Goal: Task Accomplishment & Management: Use online tool/utility

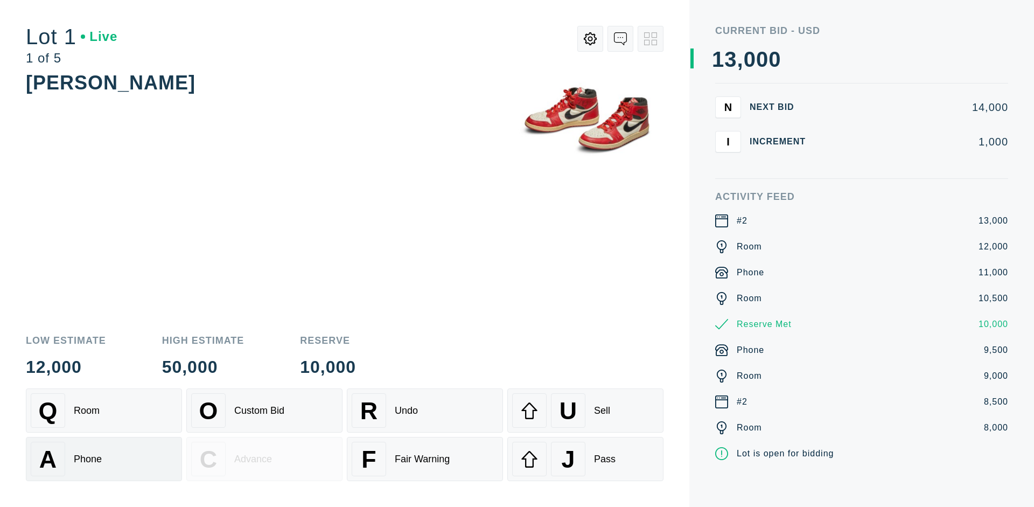
click at [104, 459] on div "A Phone" at bounding box center [104, 459] width 146 height 34
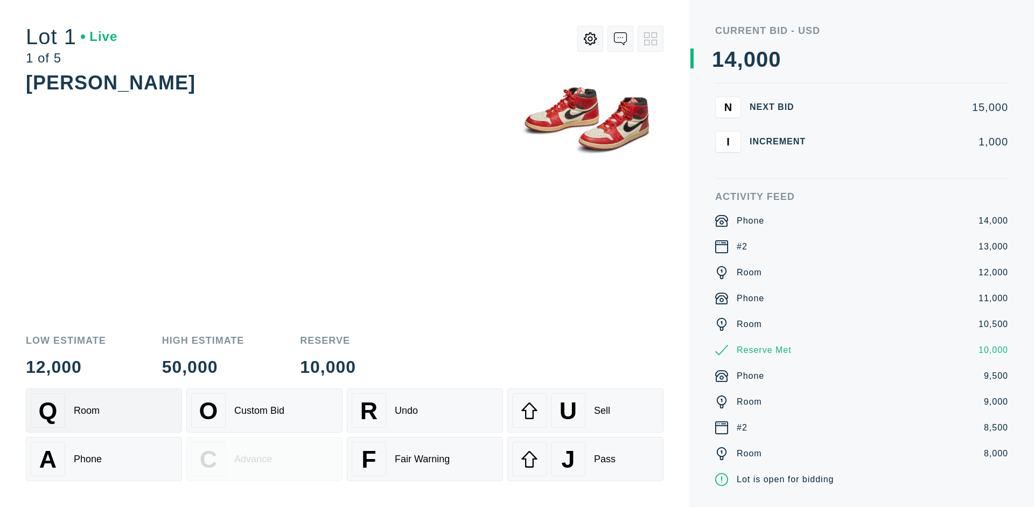
click at [104, 410] on div "Q Room" at bounding box center [104, 410] width 146 height 34
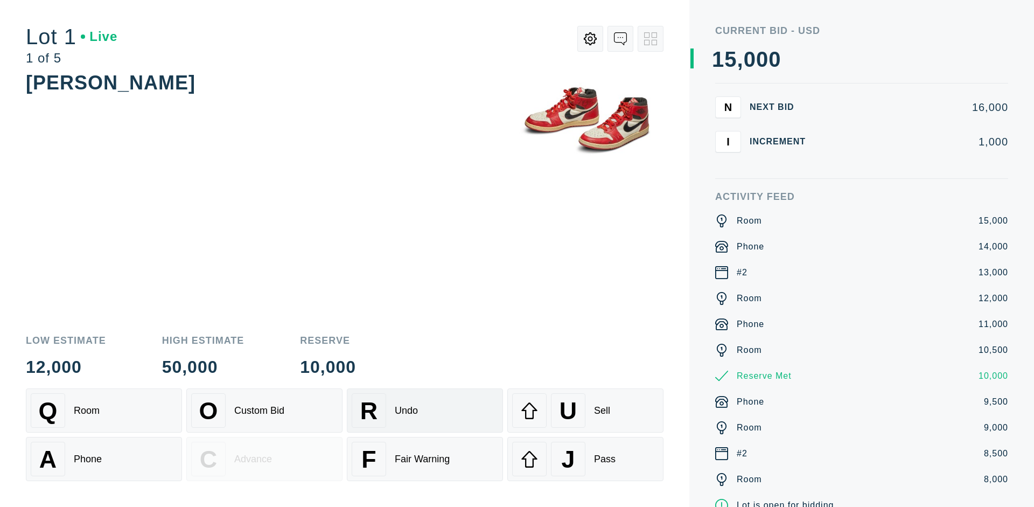
click at [425, 410] on div "R Undo" at bounding box center [425, 410] width 146 height 34
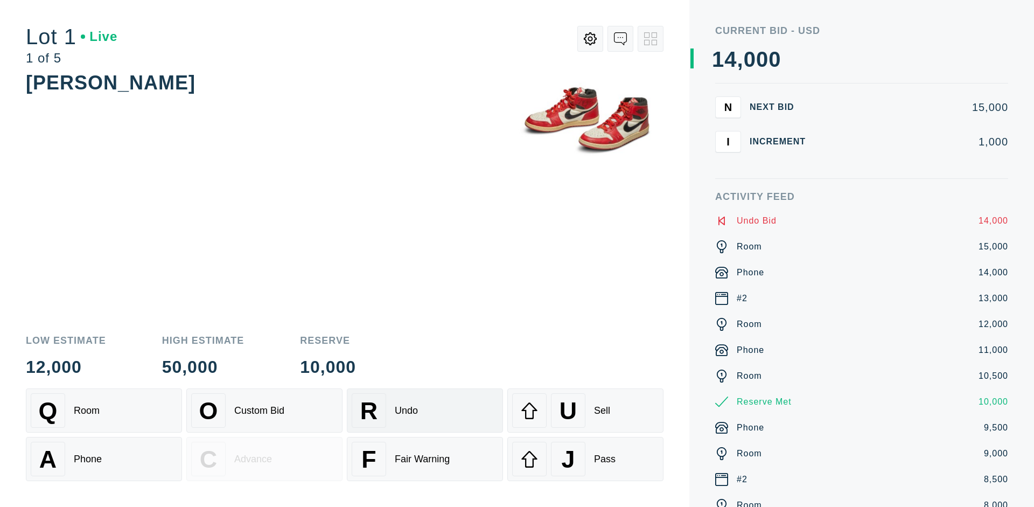
click at [104, 410] on div "Q Room" at bounding box center [104, 410] width 146 height 34
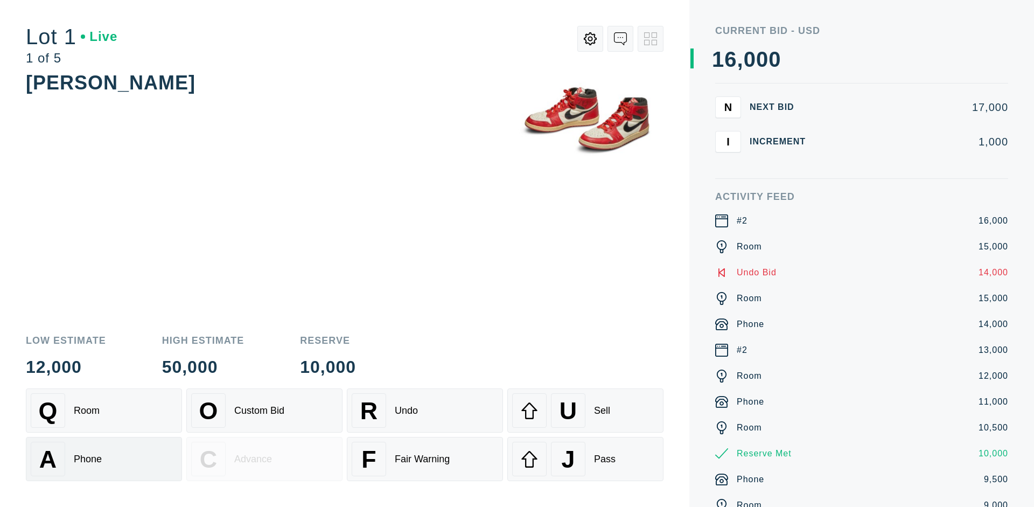
click at [104, 459] on div "A Phone" at bounding box center [104, 459] width 146 height 34
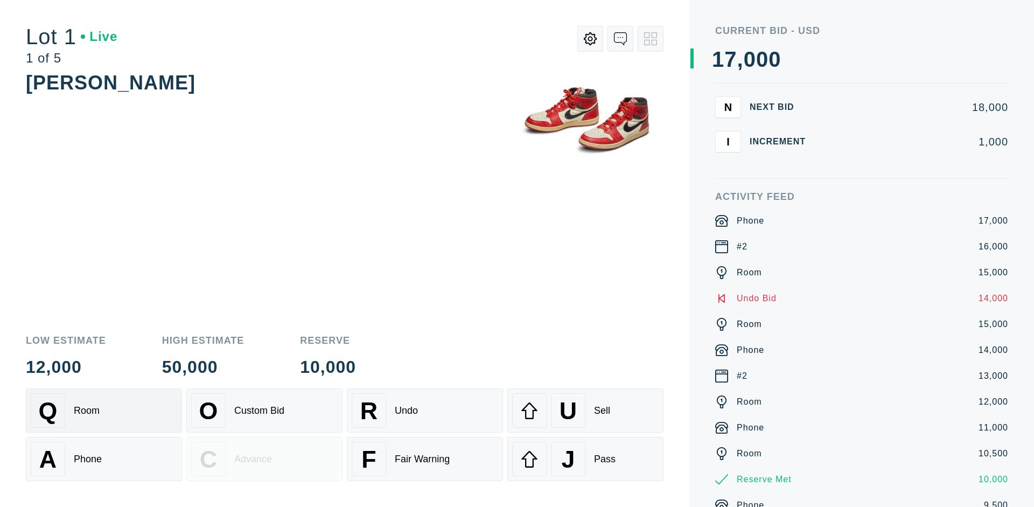
click at [104, 410] on div "Q Room" at bounding box center [104, 410] width 146 height 34
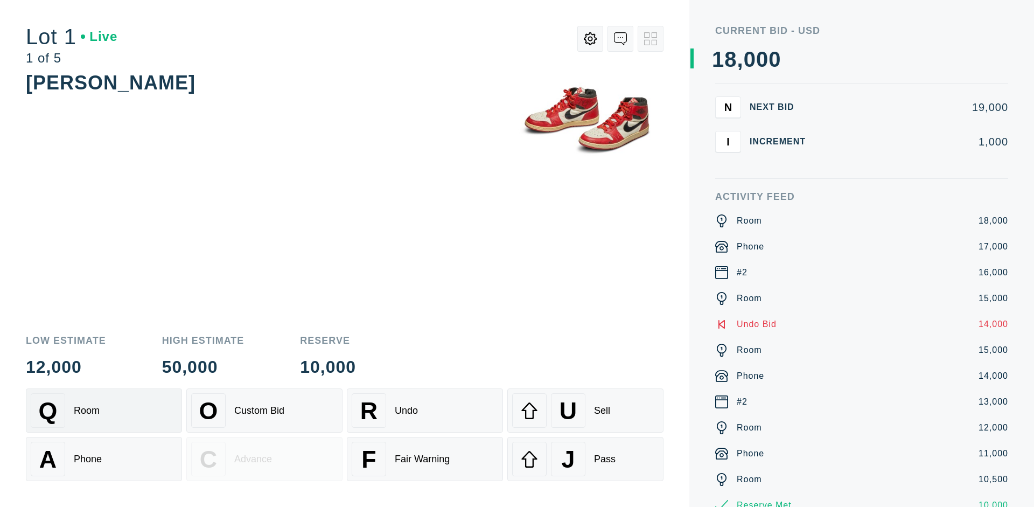
click at [425, 410] on div "R Undo" at bounding box center [425, 410] width 146 height 34
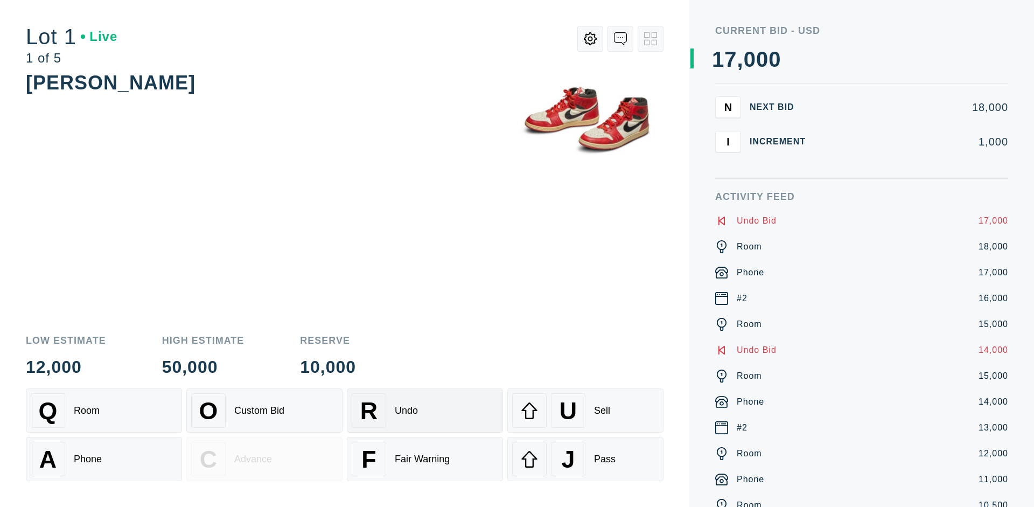
click at [585, 410] on div "U Sell" at bounding box center [585, 410] width 146 height 34
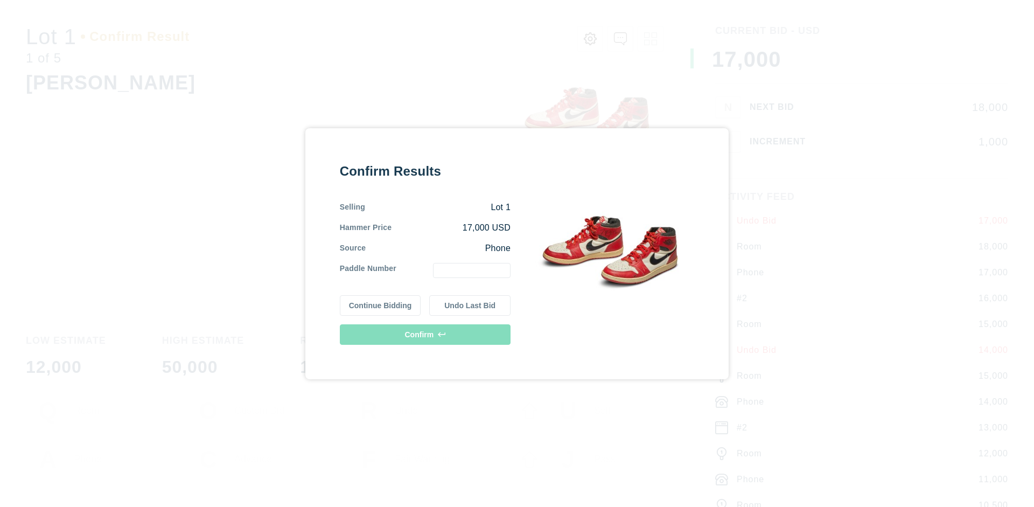
click at [381, 305] on button "Continue Bidding" at bounding box center [380, 305] width 81 height 20
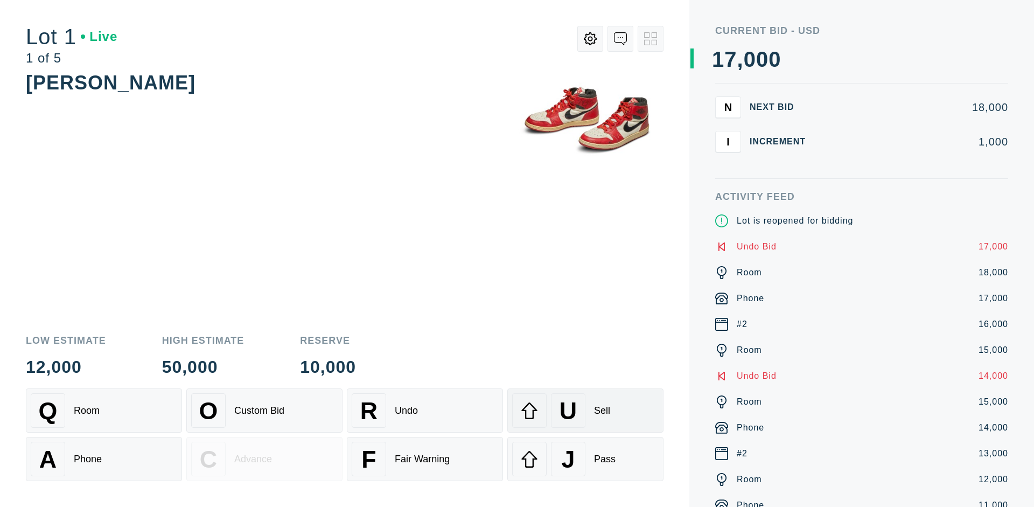
click at [585, 410] on div "U Sell" at bounding box center [585, 410] width 146 height 34
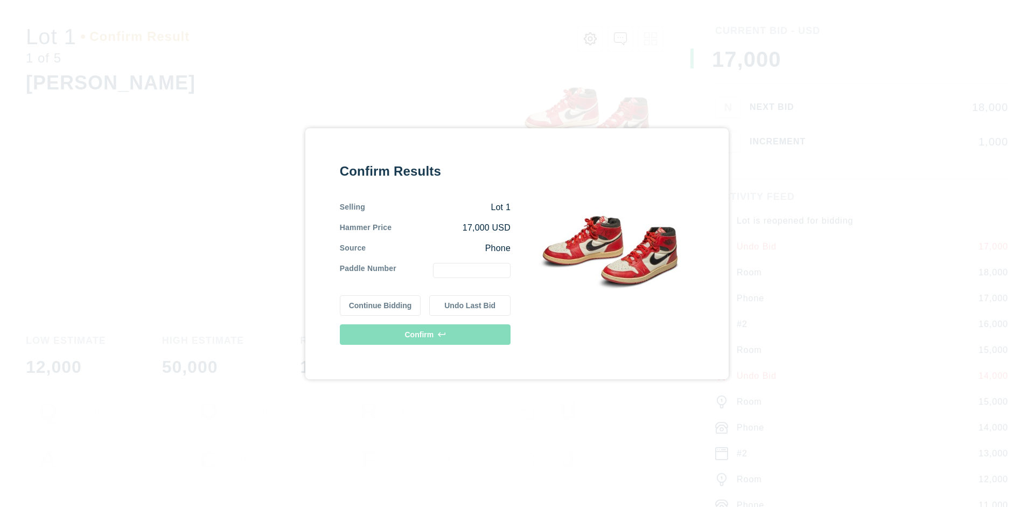
click at [470, 305] on button "Undo Last Bid" at bounding box center [469, 305] width 81 height 20
click at [381, 303] on button "Continue Bidding" at bounding box center [380, 303] width 81 height 20
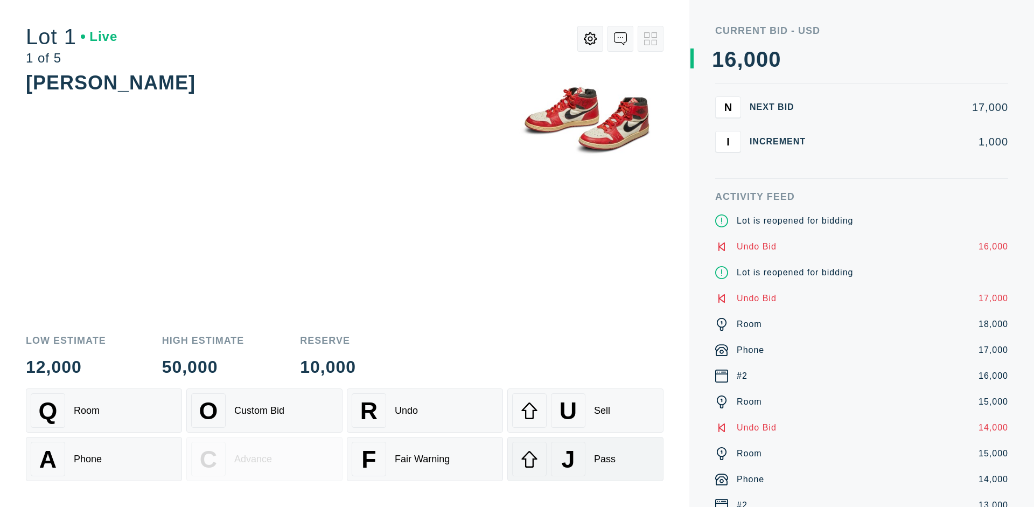
click at [585, 459] on div "J Pass" at bounding box center [585, 459] width 146 height 34
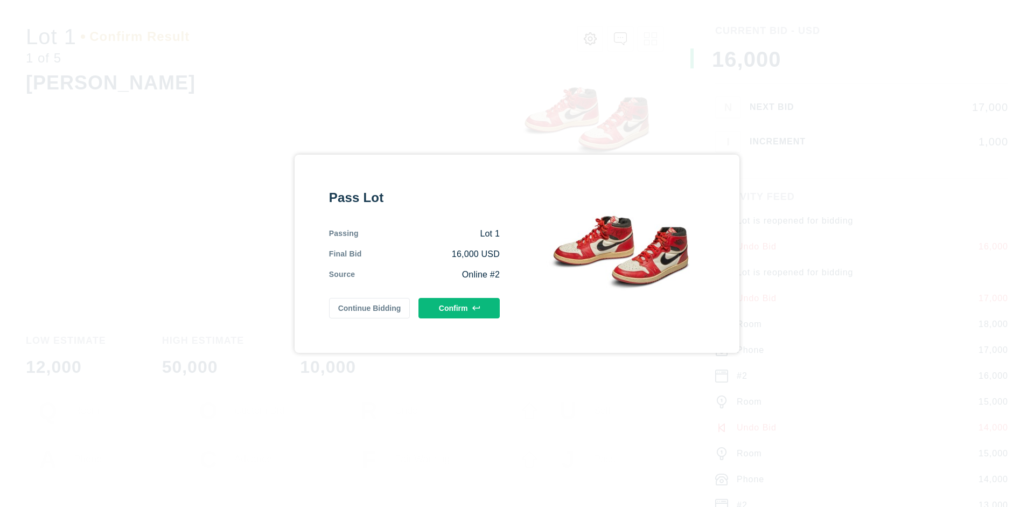
click at [459, 307] on button "Confirm" at bounding box center [458, 308] width 81 height 20
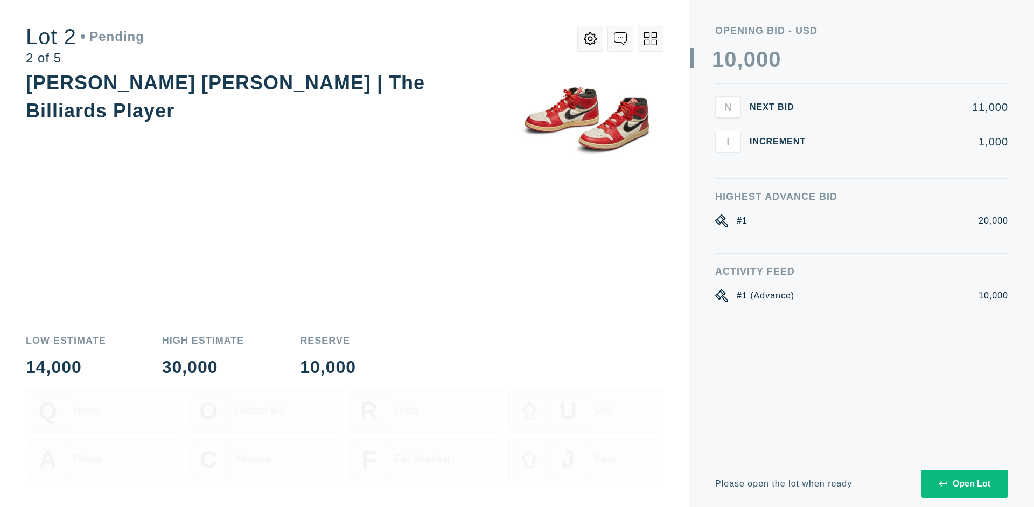
click at [964, 483] on div "Open Lot" at bounding box center [964, 484] width 52 height 10
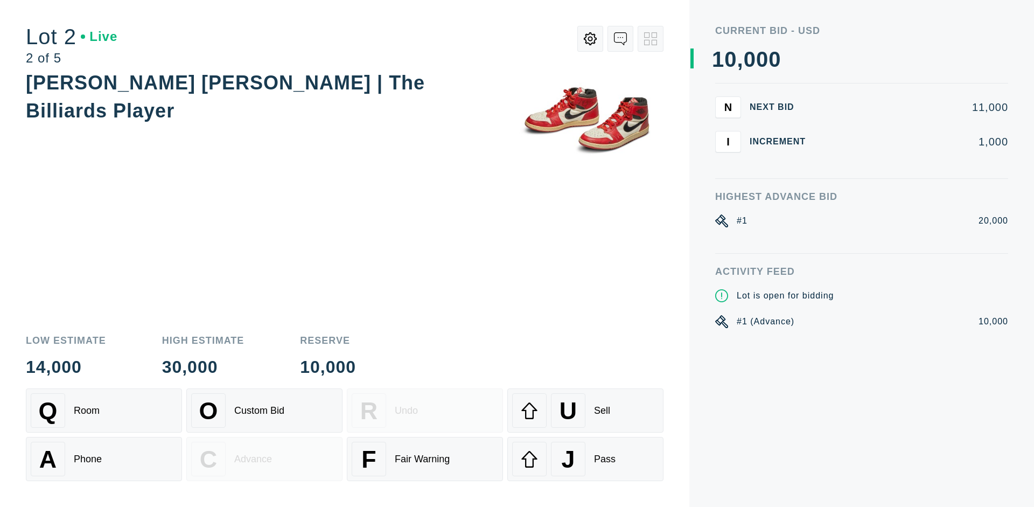
click at [104, 410] on div "Q Room" at bounding box center [104, 410] width 146 height 34
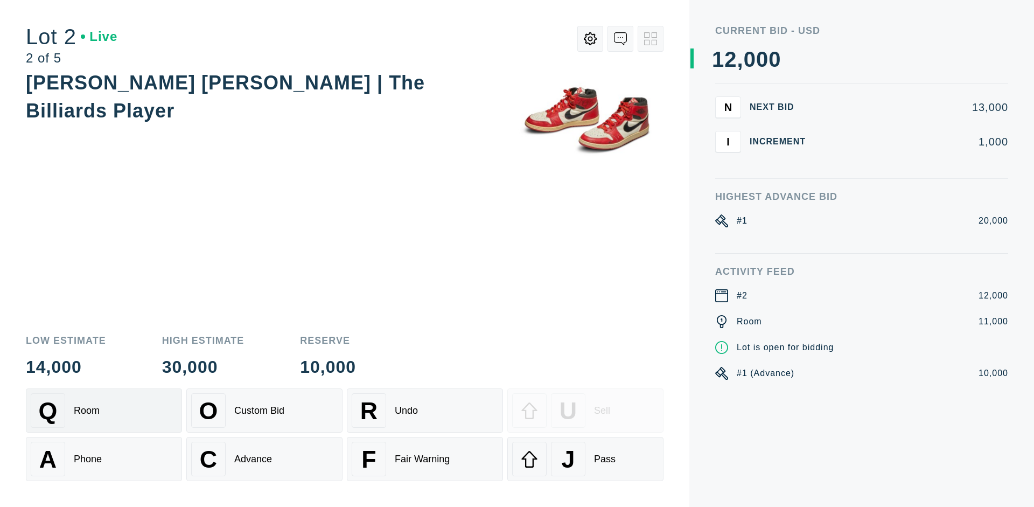
click at [264, 459] on div "Advance" at bounding box center [253, 458] width 38 height 11
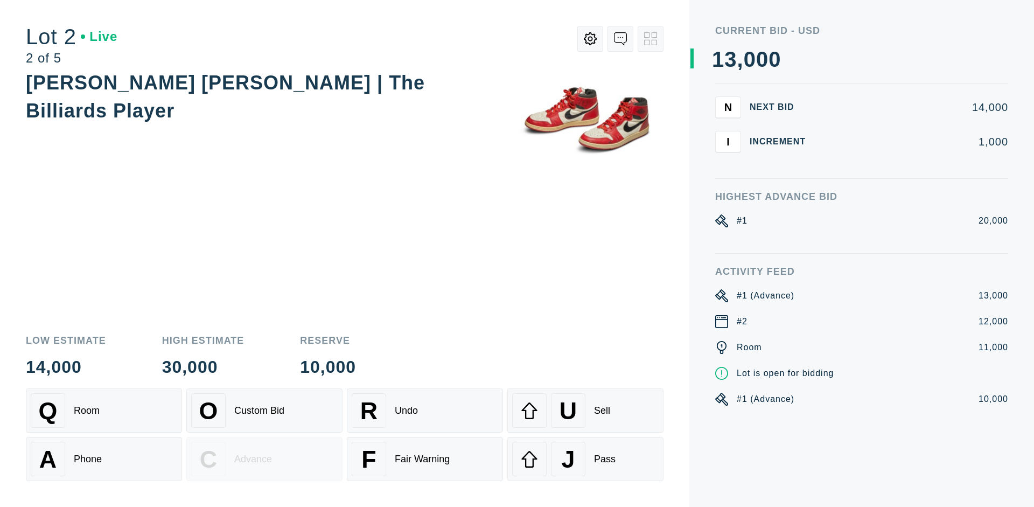
click at [585, 459] on div "J Pass" at bounding box center [585, 459] width 146 height 34
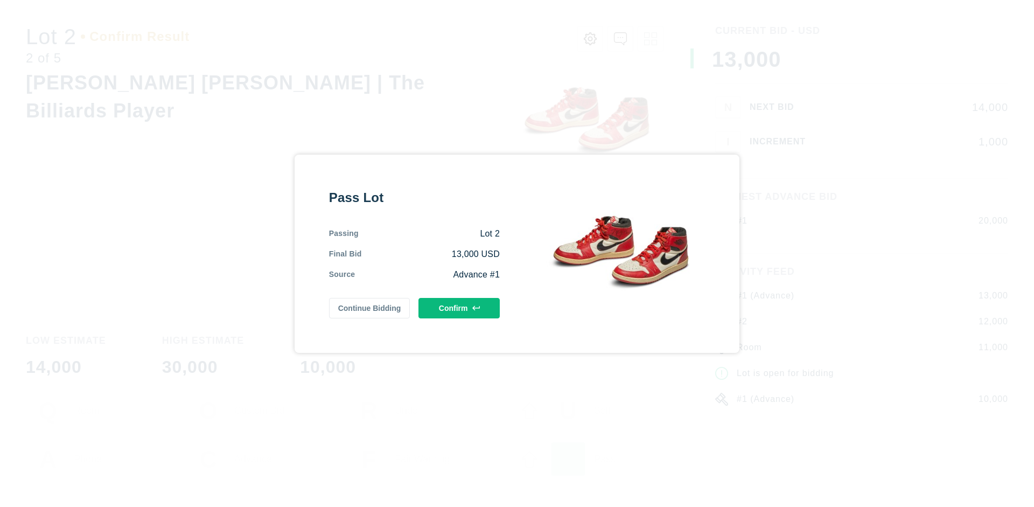
click at [459, 307] on button "Confirm" at bounding box center [458, 308] width 81 height 20
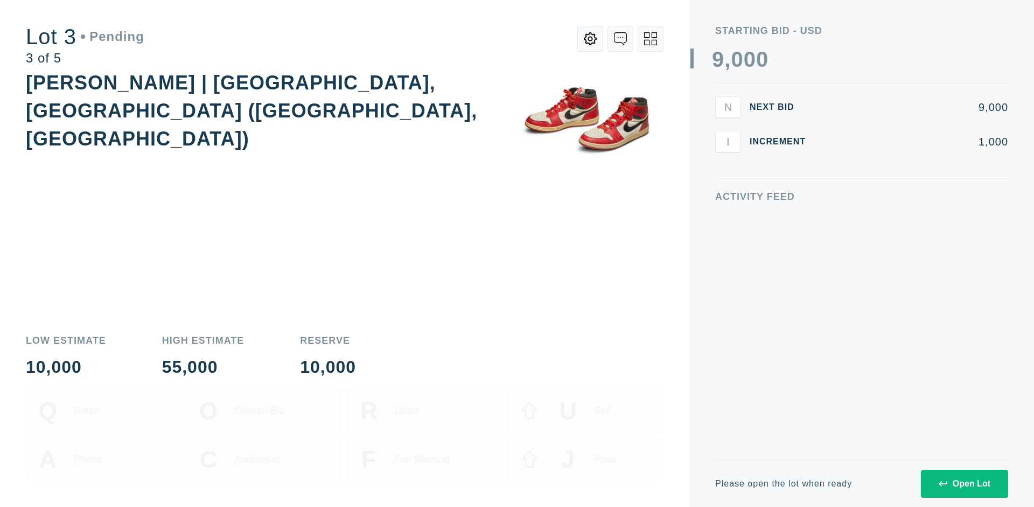
click at [964, 483] on div "Open Lot" at bounding box center [964, 484] width 52 height 10
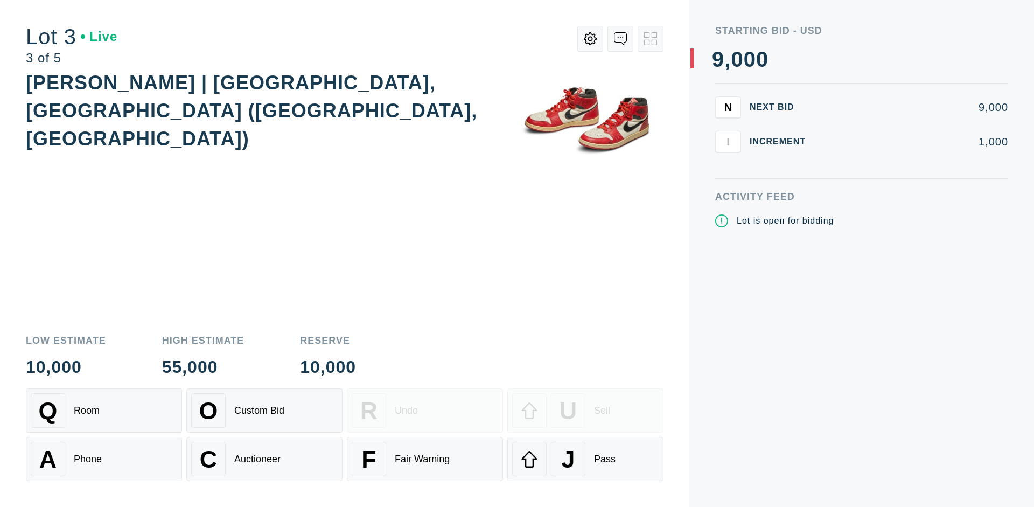
click at [585, 459] on div "J Pass" at bounding box center [585, 459] width 146 height 34
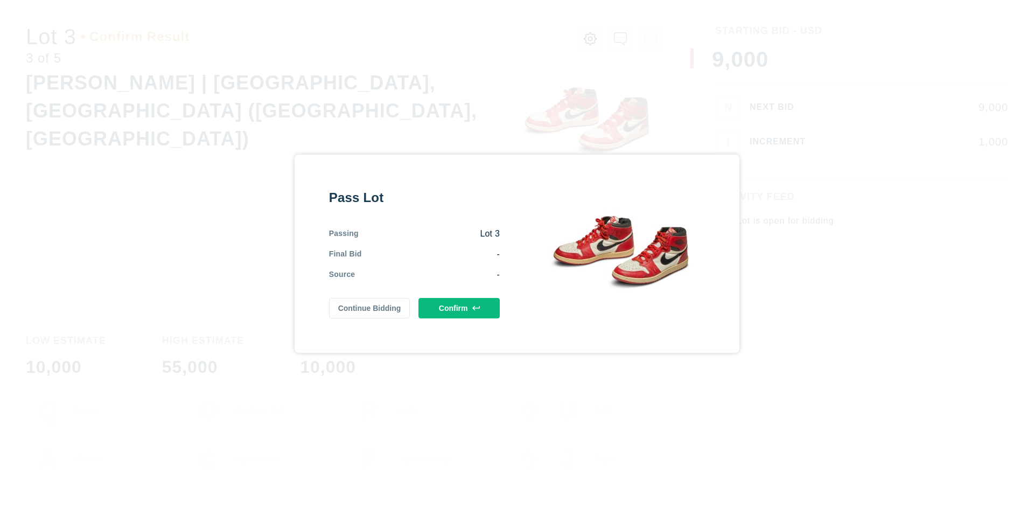
click at [459, 307] on button "Confirm" at bounding box center [458, 308] width 81 height 20
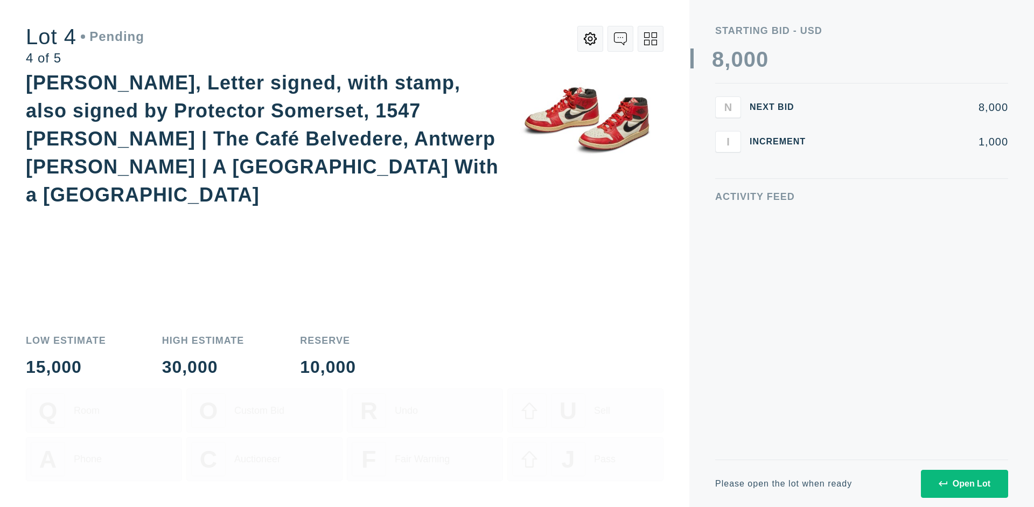
click at [964, 483] on div "Open Lot" at bounding box center [964, 484] width 52 height 10
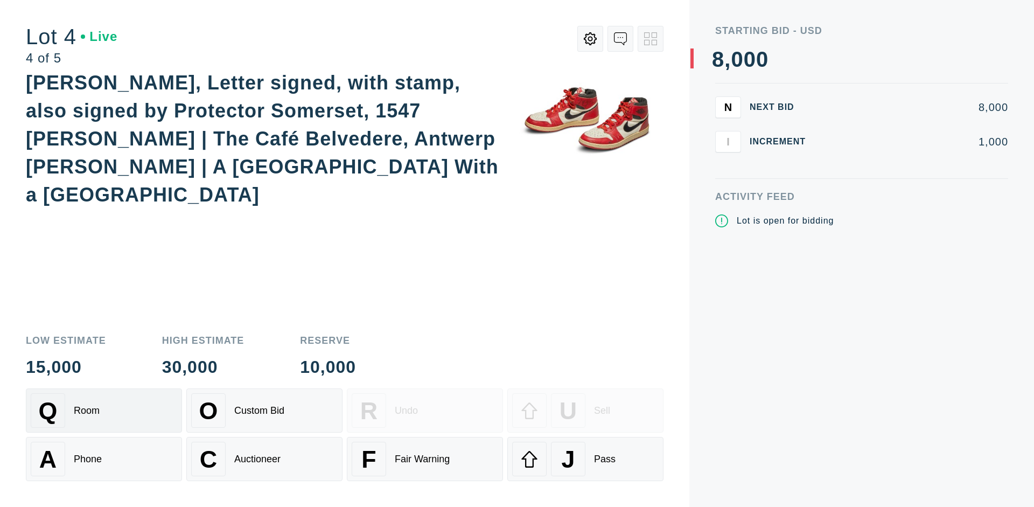
click at [104, 410] on div "Q Room" at bounding box center [104, 410] width 146 height 34
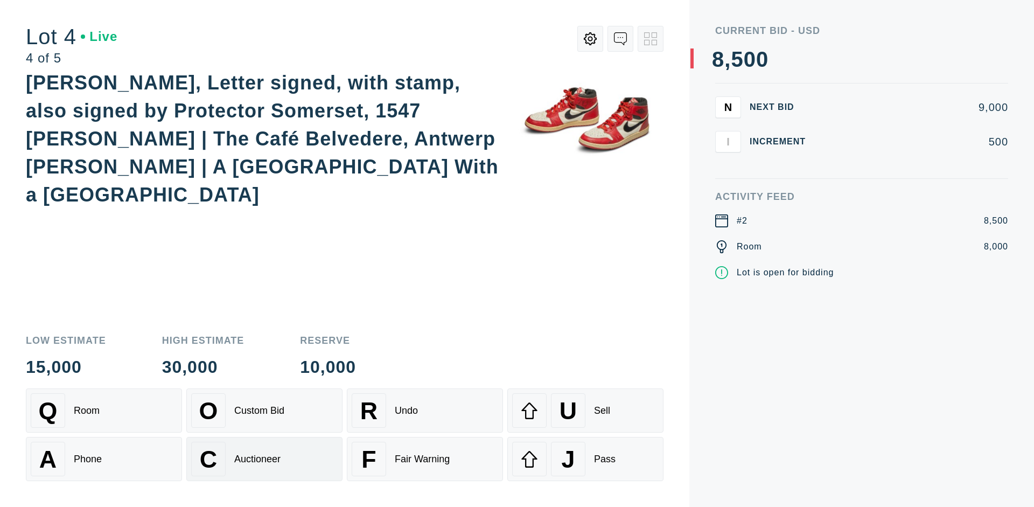
click at [264, 459] on div "Auctioneer" at bounding box center [257, 458] width 46 height 11
click at [585, 459] on div "J Pass" at bounding box center [585, 459] width 146 height 34
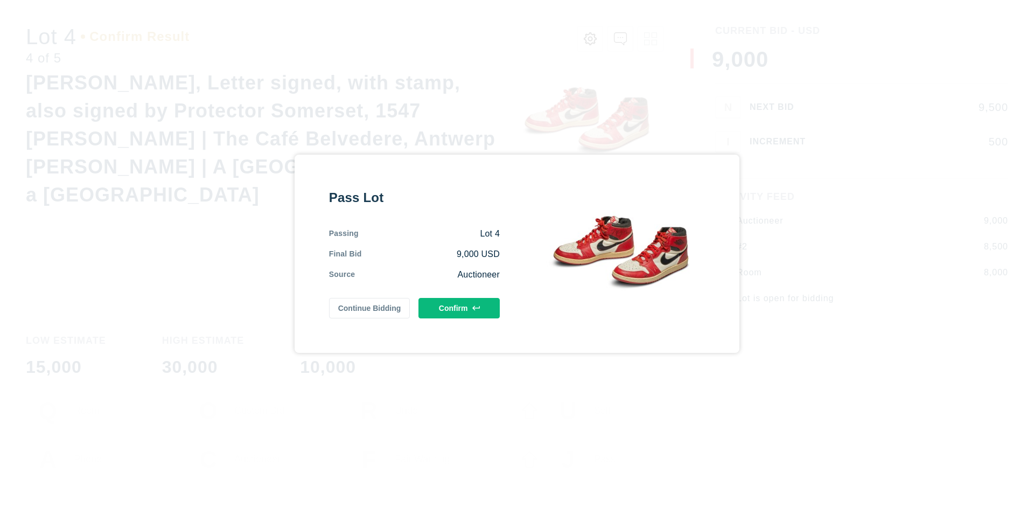
click at [459, 307] on button "Confirm" at bounding box center [458, 308] width 81 height 20
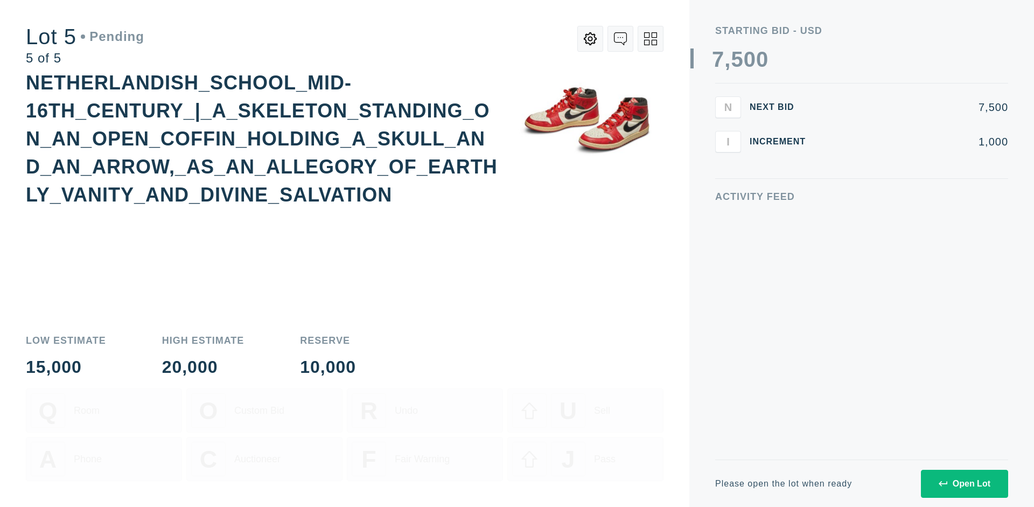
click at [964, 483] on div "Open Lot" at bounding box center [964, 484] width 52 height 10
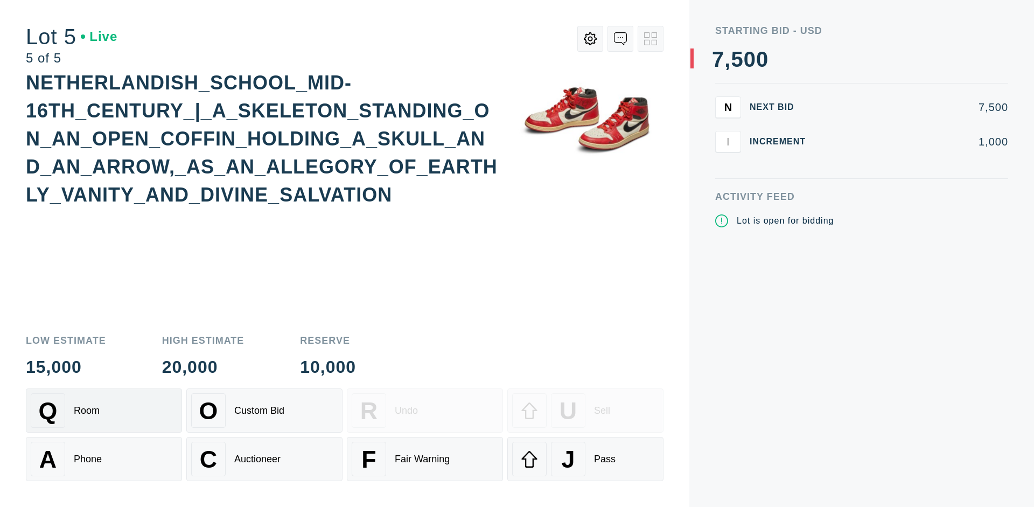
click at [104, 410] on div "Q Room" at bounding box center [104, 410] width 146 height 34
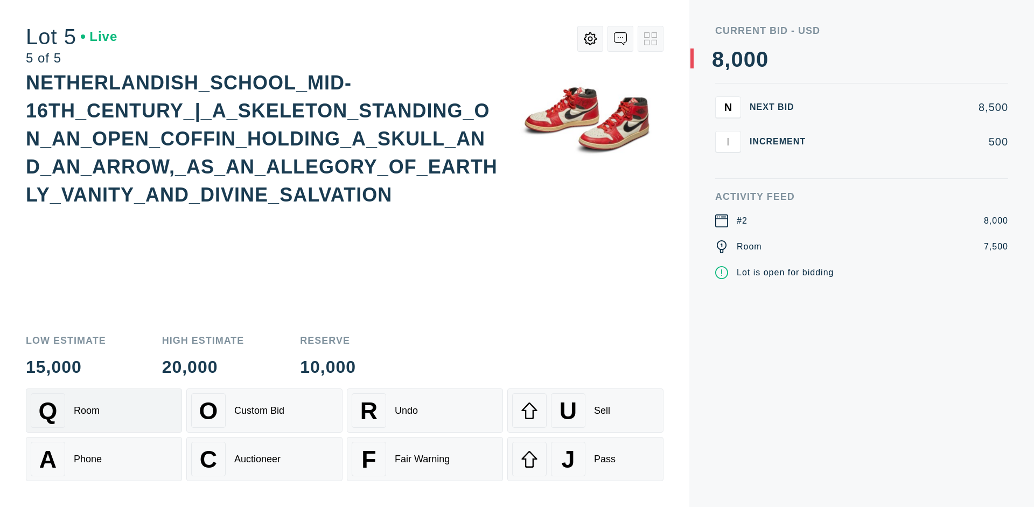
click at [104, 410] on div "Q Room" at bounding box center [104, 410] width 146 height 34
